Goal: Navigation & Orientation: Go to known website

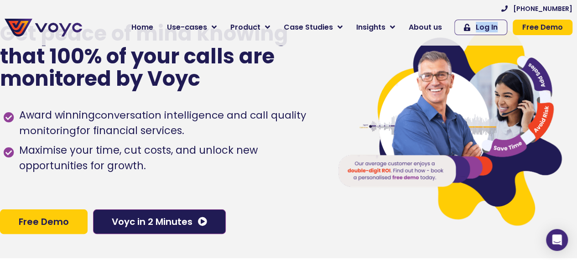
click at [466, 35] on div "[PHONE_NUMBER] Home Use-cases Protect Save Grow Finance Mortgage Brokers Car Fi…" at bounding box center [332, 23] width 490 height 36
click at [472, 32] on link "Log In" at bounding box center [480, 28] width 53 height 16
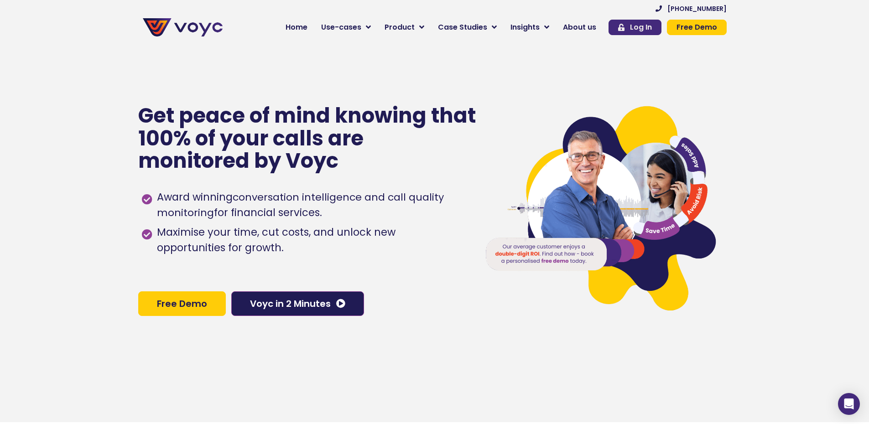
click at [638, 24] on span "Log In" at bounding box center [641, 27] width 22 height 7
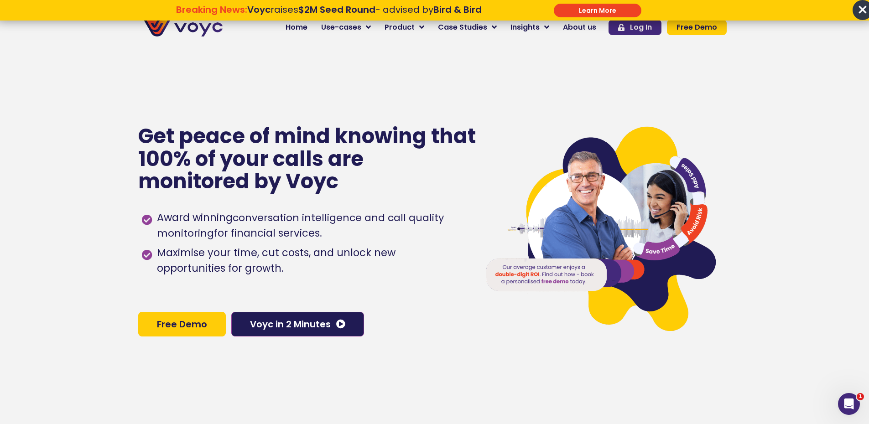
click at [576, 24] on span "Log In" at bounding box center [641, 27] width 22 height 7
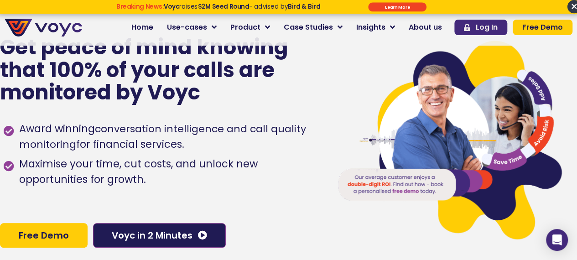
click at [488, 26] on span "Log In" at bounding box center [487, 27] width 22 height 7
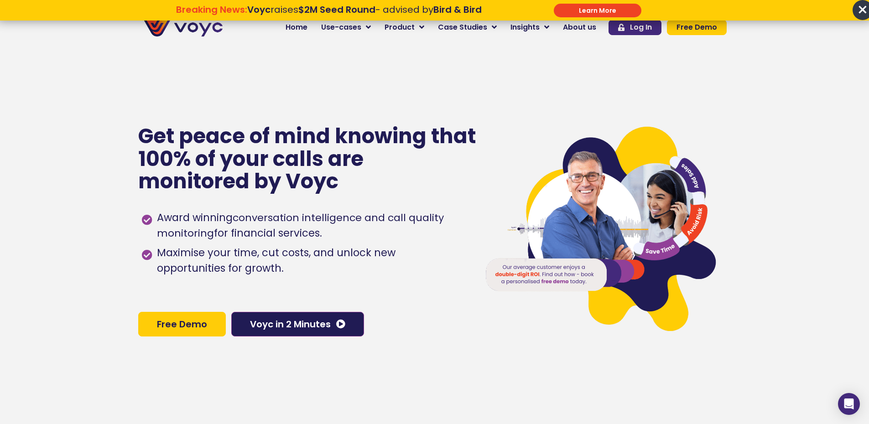
click at [576, 26] on icon at bounding box center [621, 27] width 6 height 7
